Goal: Task Accomplishment & Management: Use online tool/utility

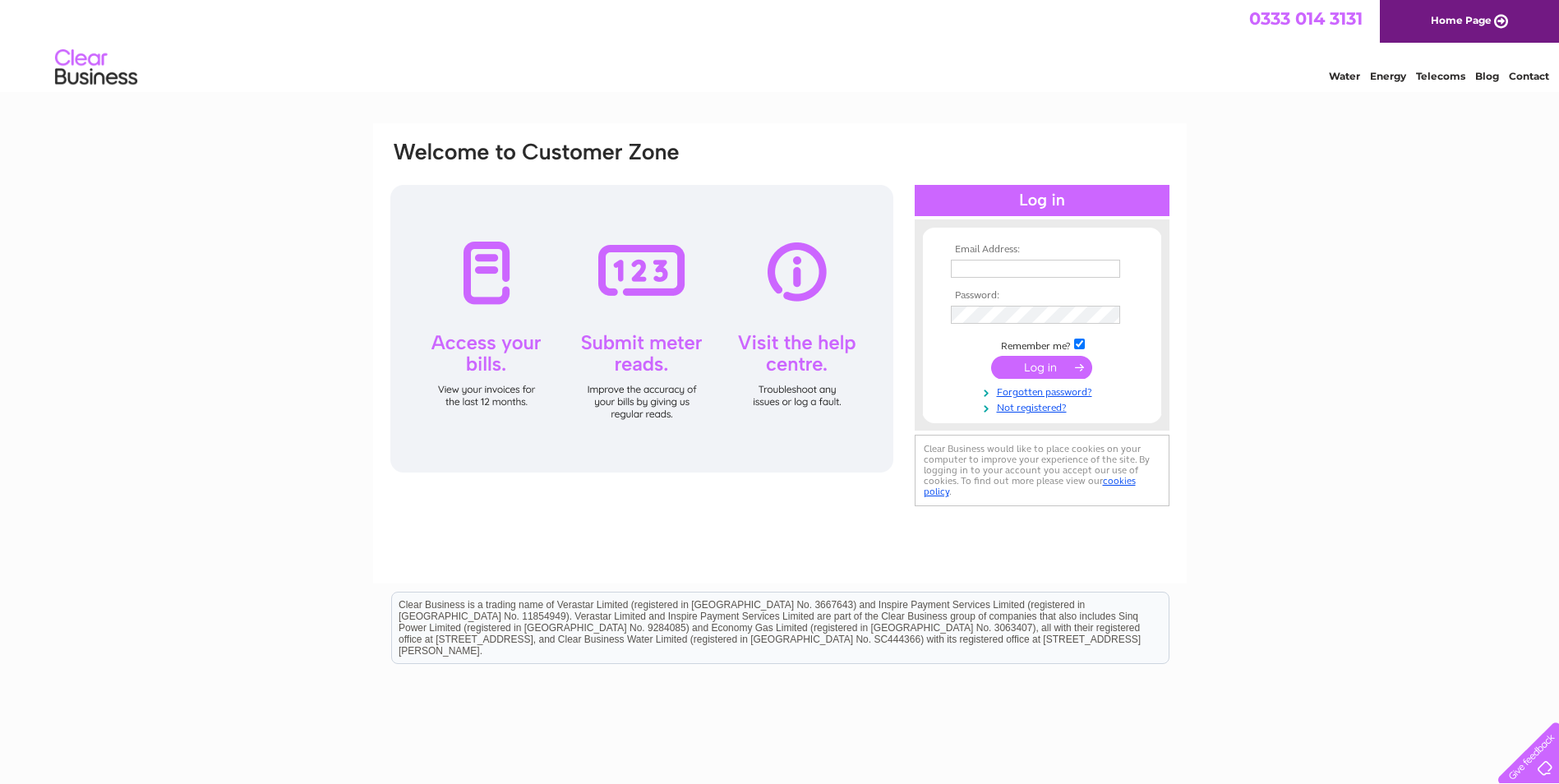
click at [998, 269] on input "text" at bounding box center [1035, 269] width 170 height 19
type input "[EMAIL_ADDRESS][DOMAIN_NAME]"
click at [991, 358] on input "submit" at bounding box center [1041, 369] width 101 height 23
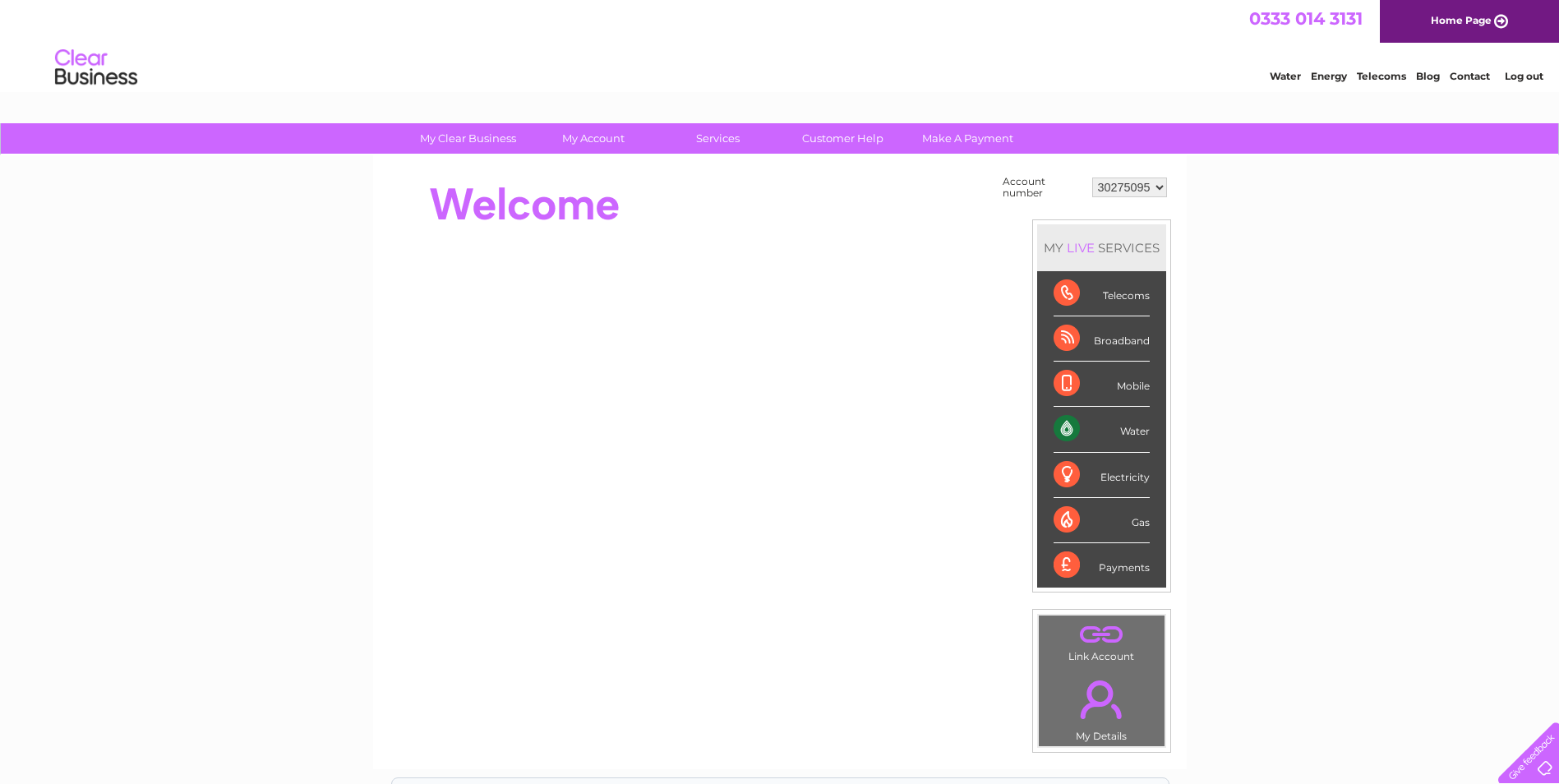
click at [1138, 430] on div "Water" at bounding box center [1102, 429] width 96 height 45
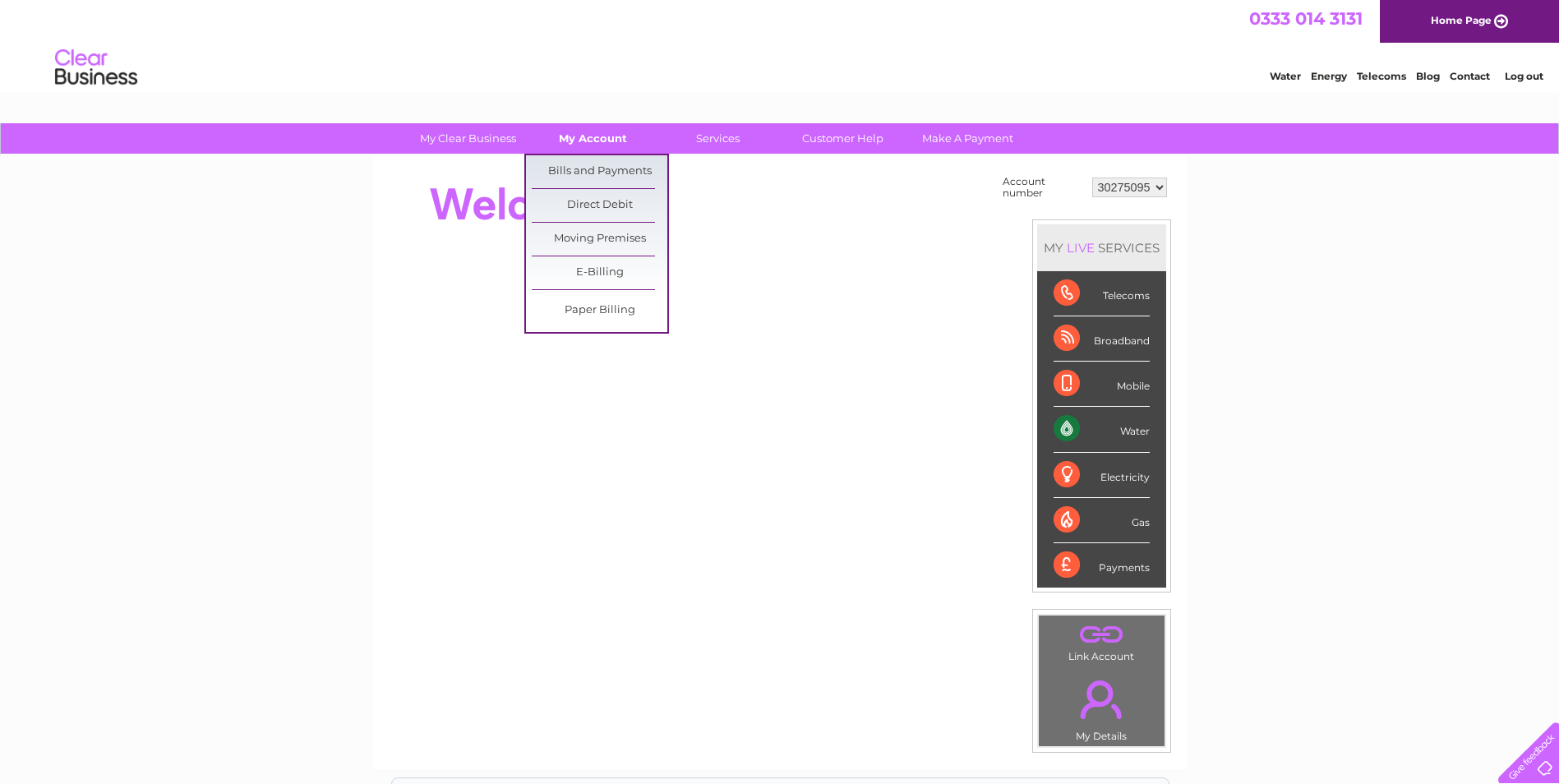
click at [589, 137] on link "My Account" at bounding box center [593, 138] width 135 height 31
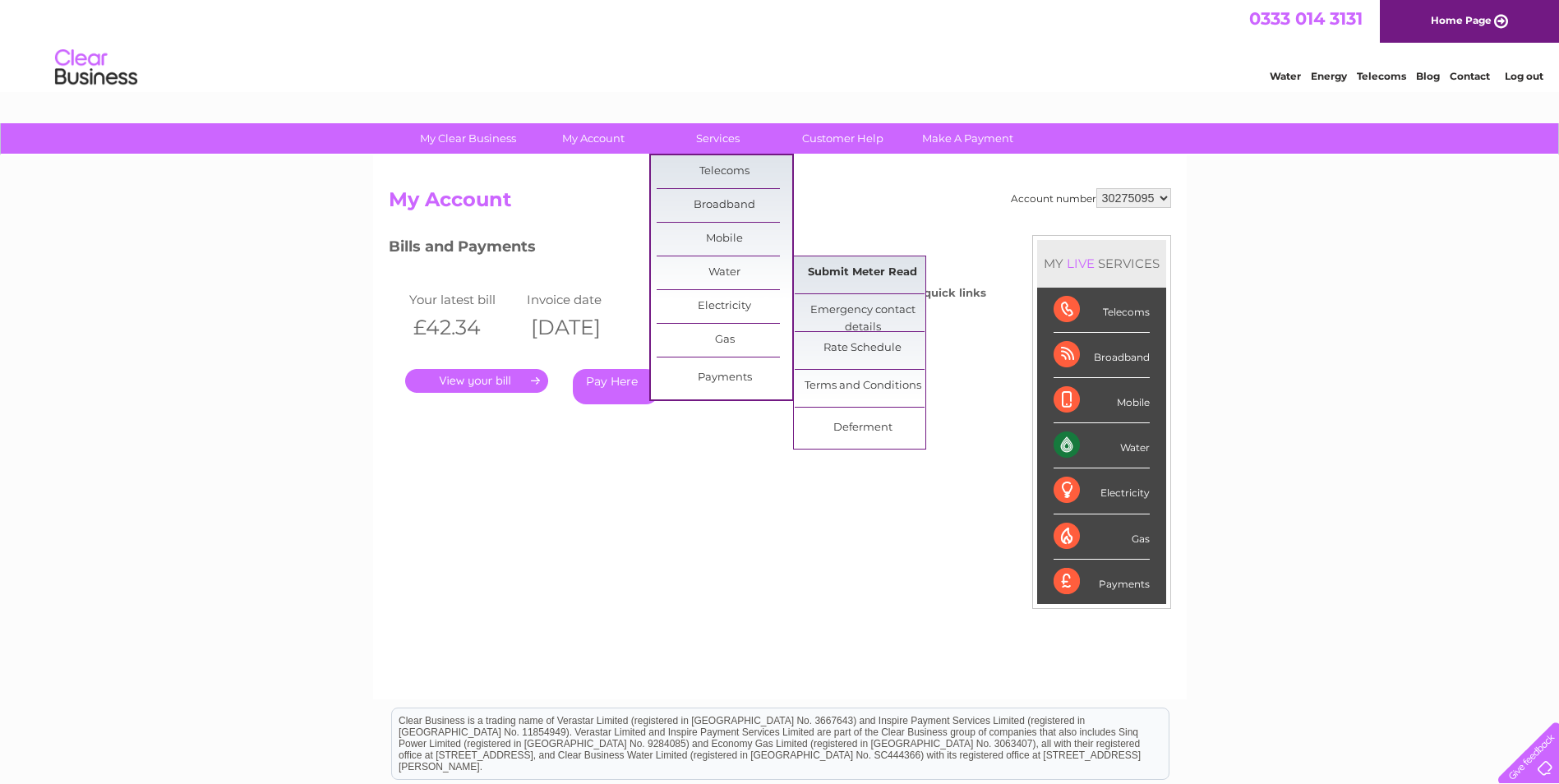
click at [881, 273] on link "Submit Meter Read" at bounding box center [862, 272] width 135 height 32
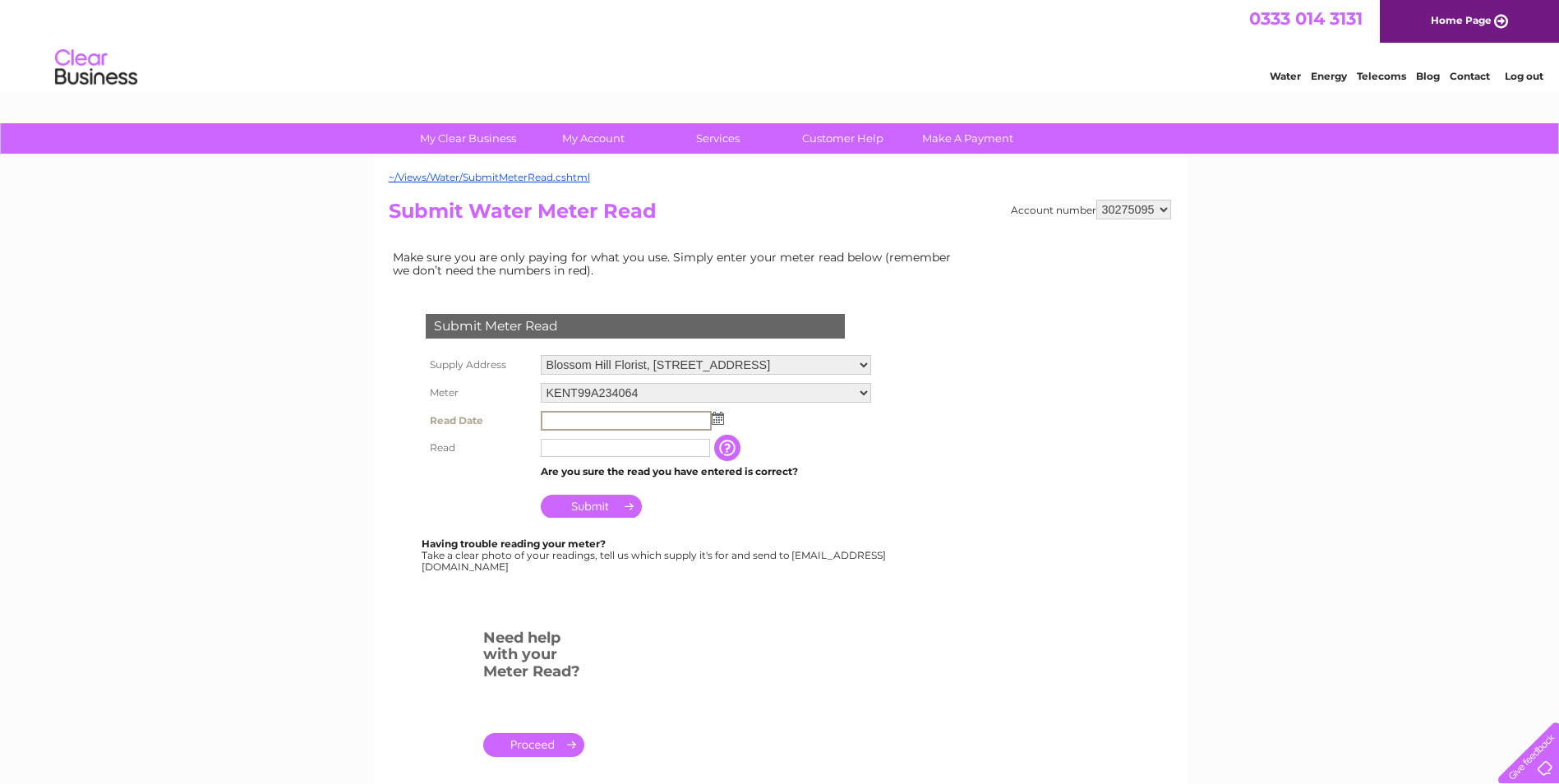
click at [604, 413] on input "text" at bounding box center [626, 420] width 171 height 19
click at [716, 416] on img at bounding box center [716, 417] width 12 height 13
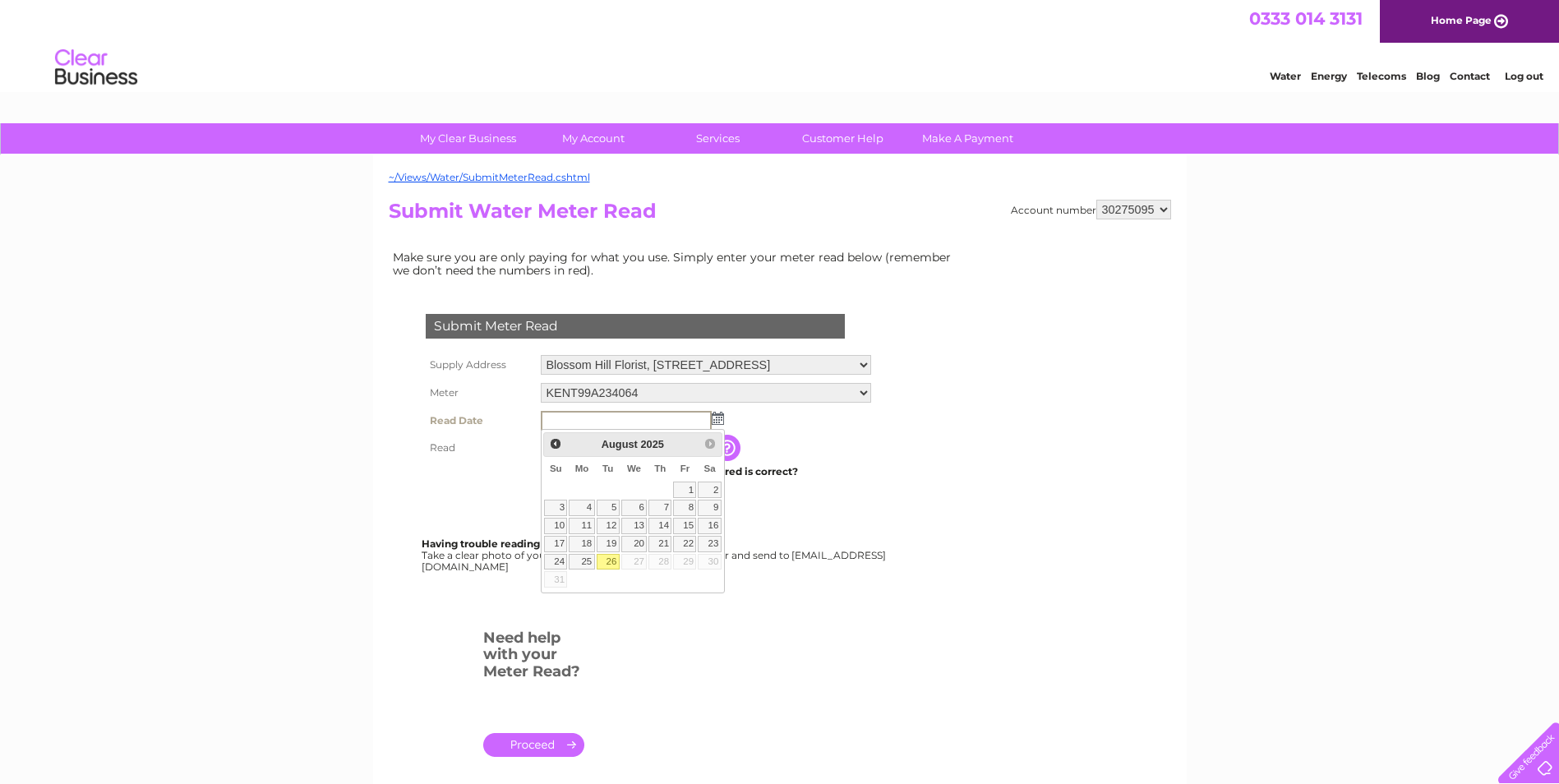
click at [614, 560] on link "26" at bounding box center [608, 563] width 23 height 17
type input "2025/08/26"
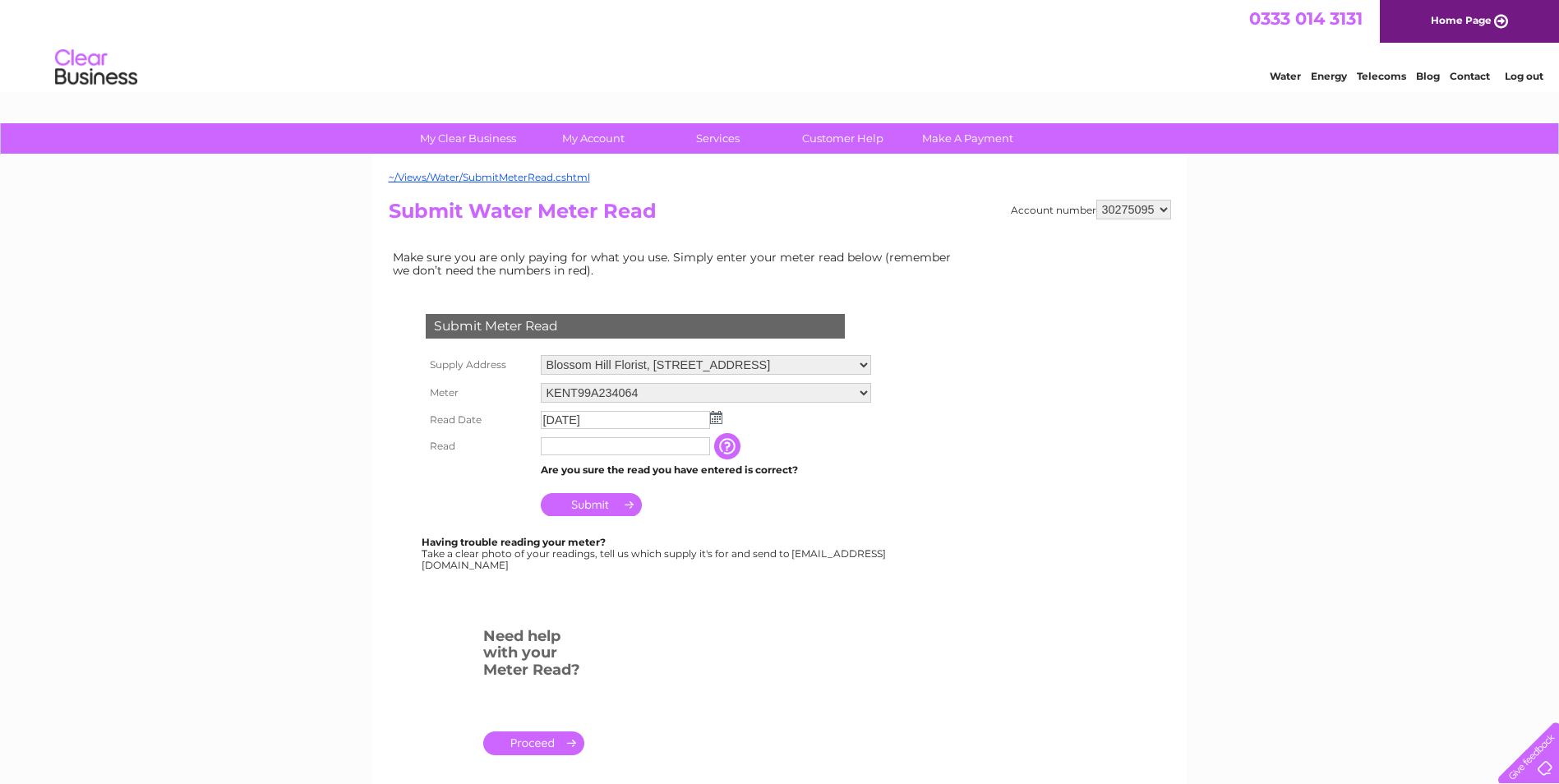
click at [744, 447] on input "button" at bounding box center [729, 446] width 30 height 26
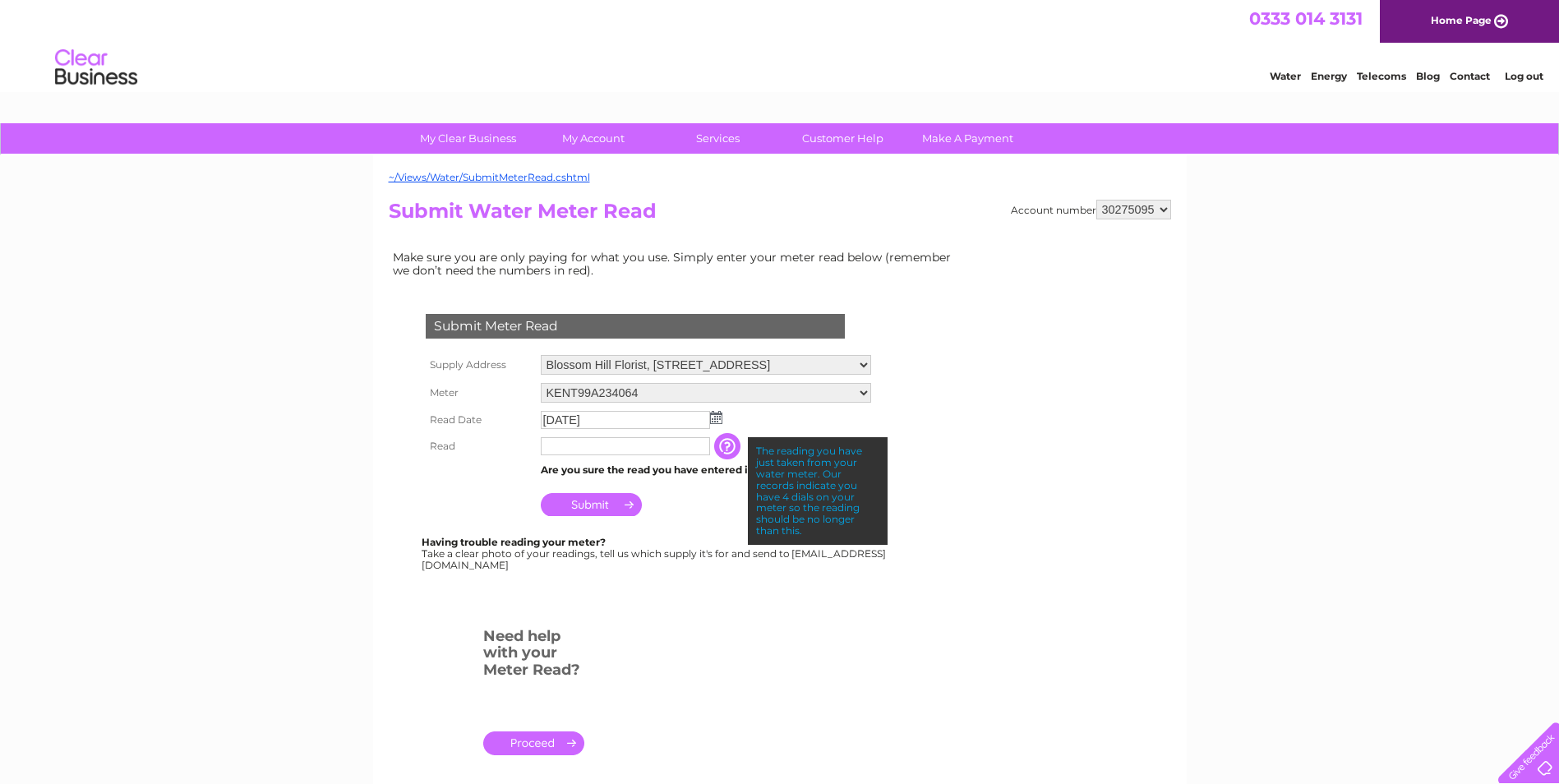
click at [698, 496] on td "Submit" at bounding box center [705, 500] width 338 height 40
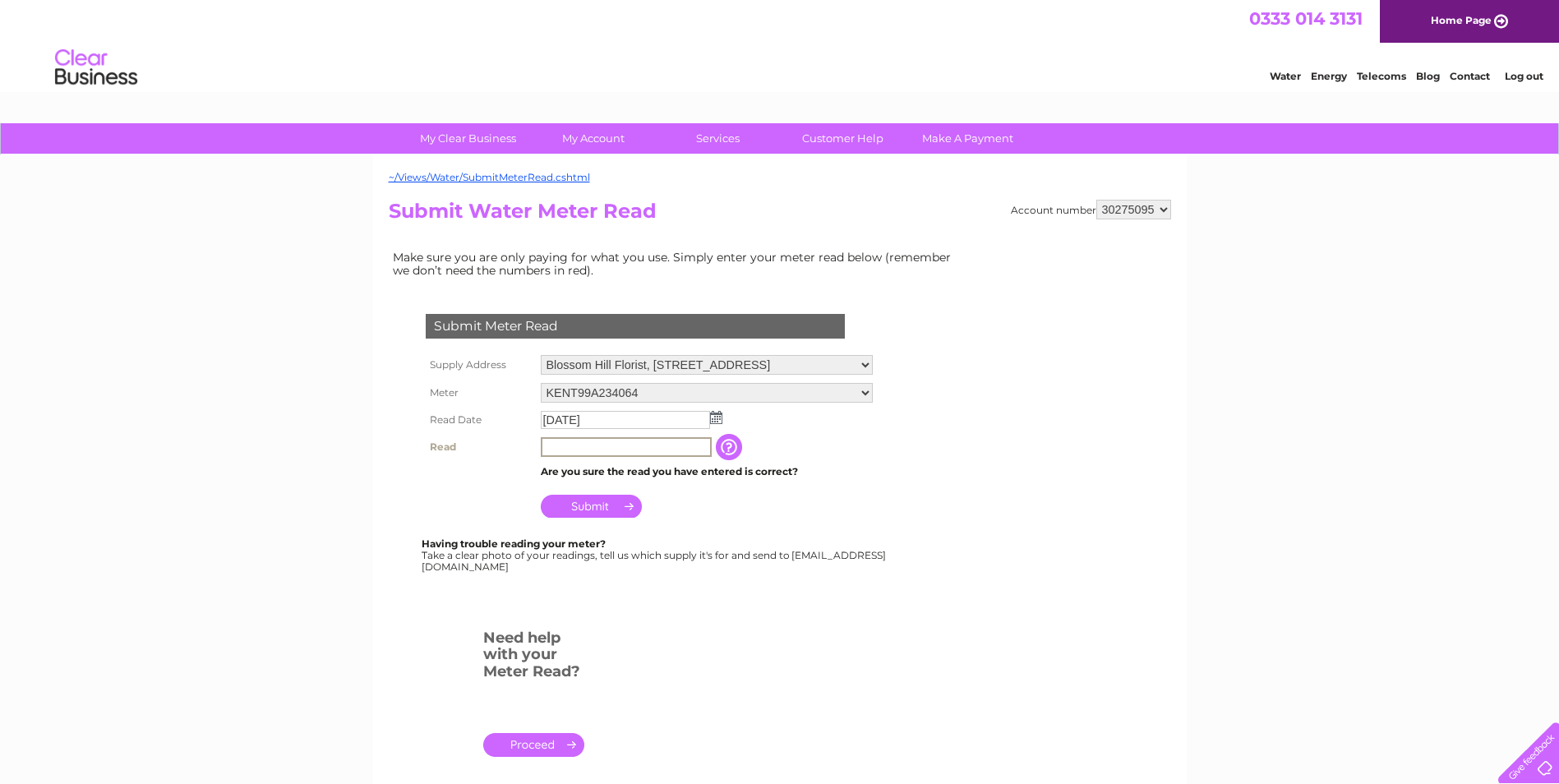
click at [577, 446] on input "text" at bounding box center [626, 447] width 171 height 19
type input "0887"
click at [608, 504] on input "Submit" at bounding box center [590, 506] width 101 height 23
